Goal: Task Accomplishment & Management: Use online tool/utility

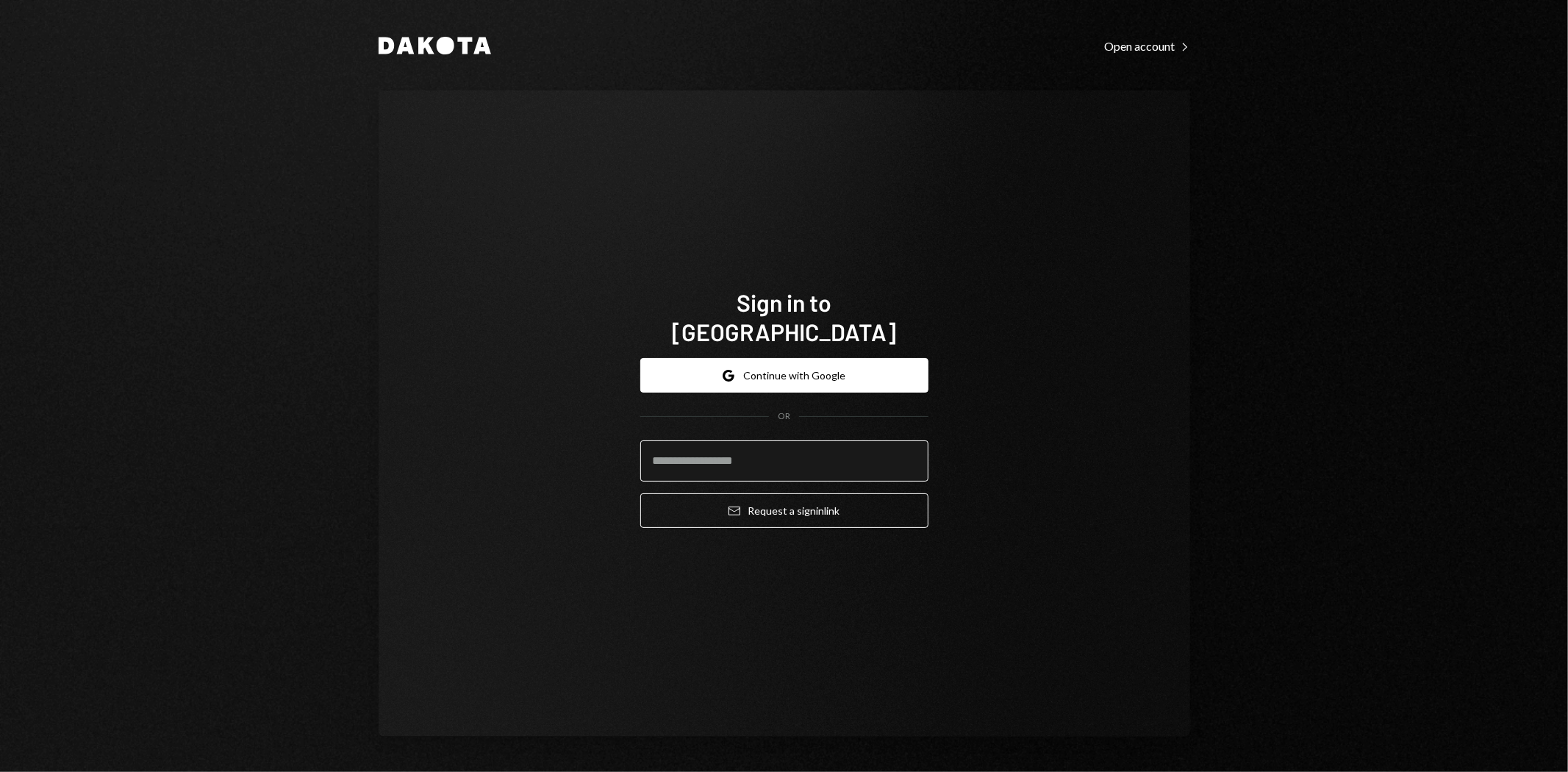
click at [796, 443] on input "email" at bounding box center [784, 461] width 288 height 41
type input "**********"
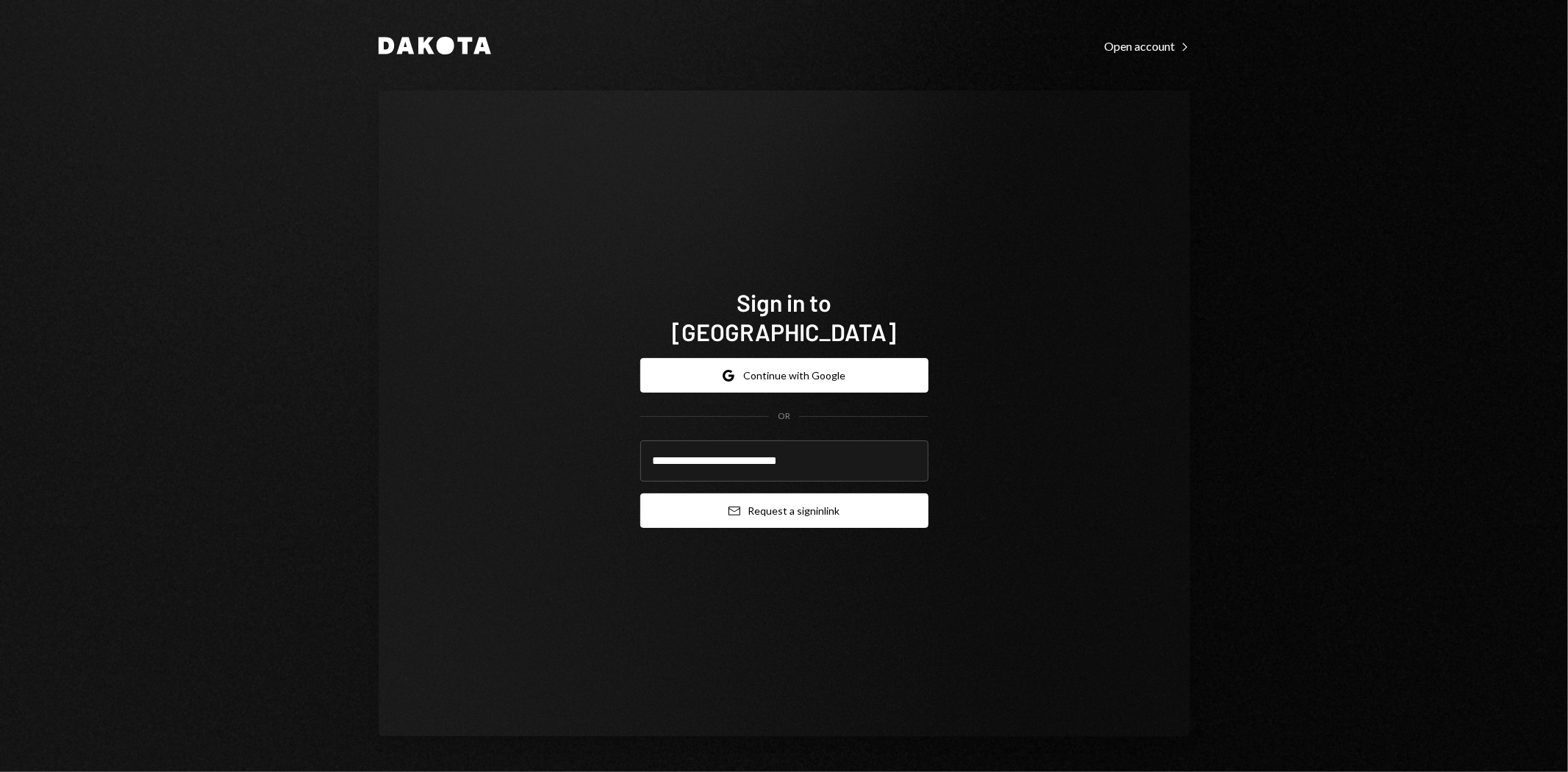
click at [738, 505] on icon "Email" at bounding box center [734, 511] width 12 height 12
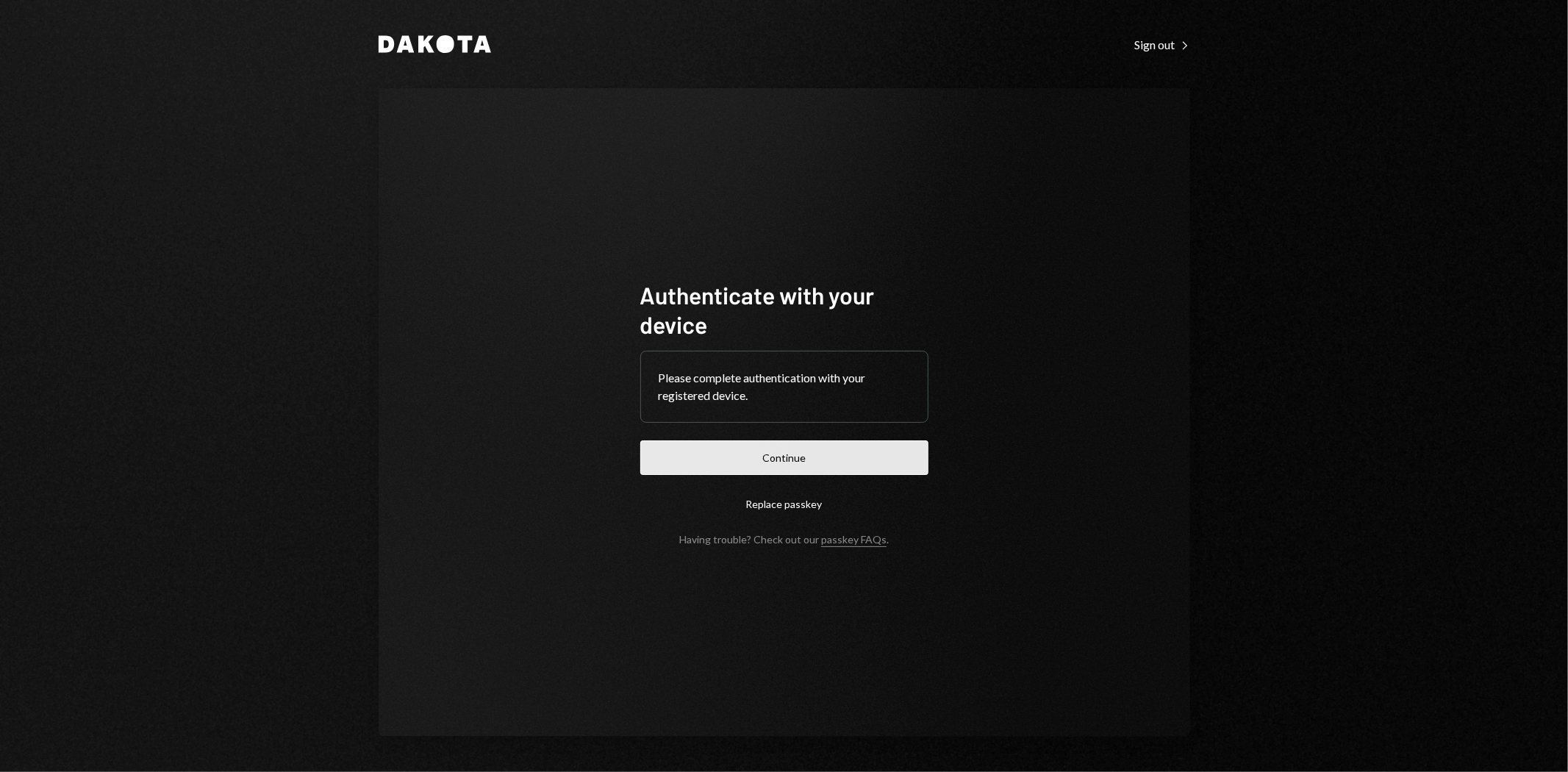
click at [865, 449] on button "Continue" at bounding box center [784, 457] width 288 height 35
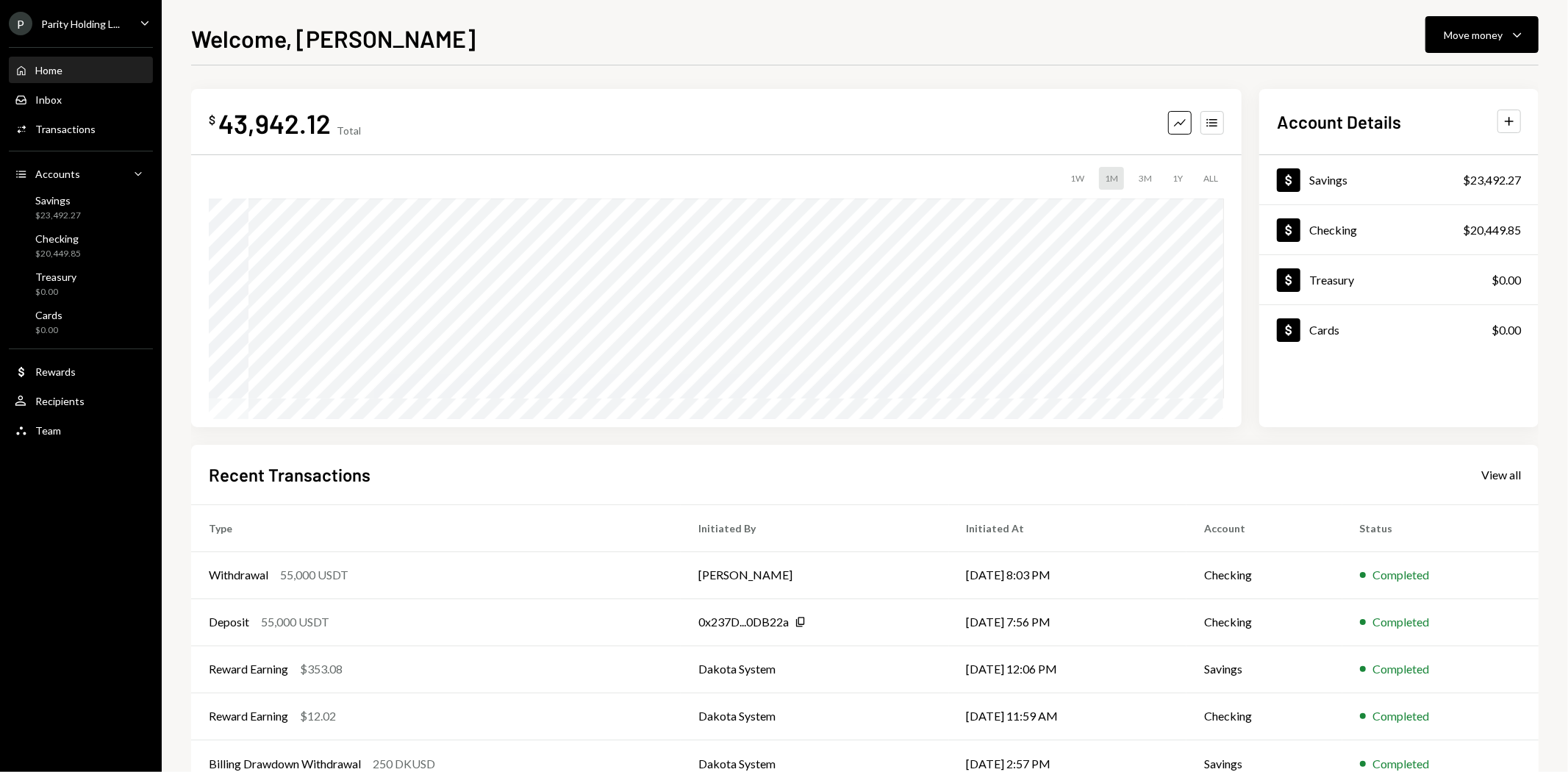
click at [108, 18] on div "Parity Holding L..." at bounding box center [81, 24] width 78 height 12
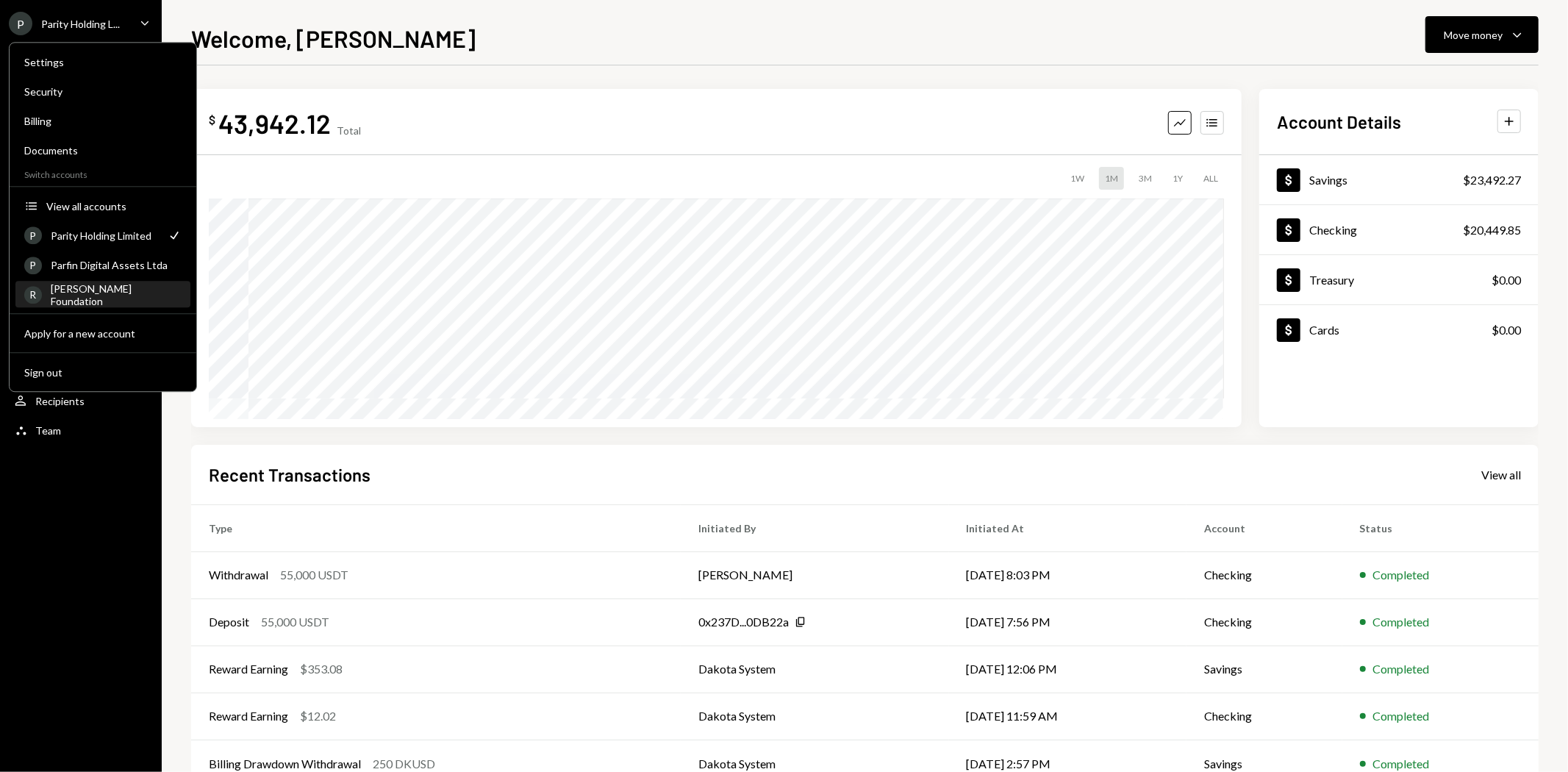
click at [121, 293] on div "[PERSON_NAME] Foundation" at bounding box center [116, 295] width 131 height 25
